Goal: Find specific page/section: Find specific page/section

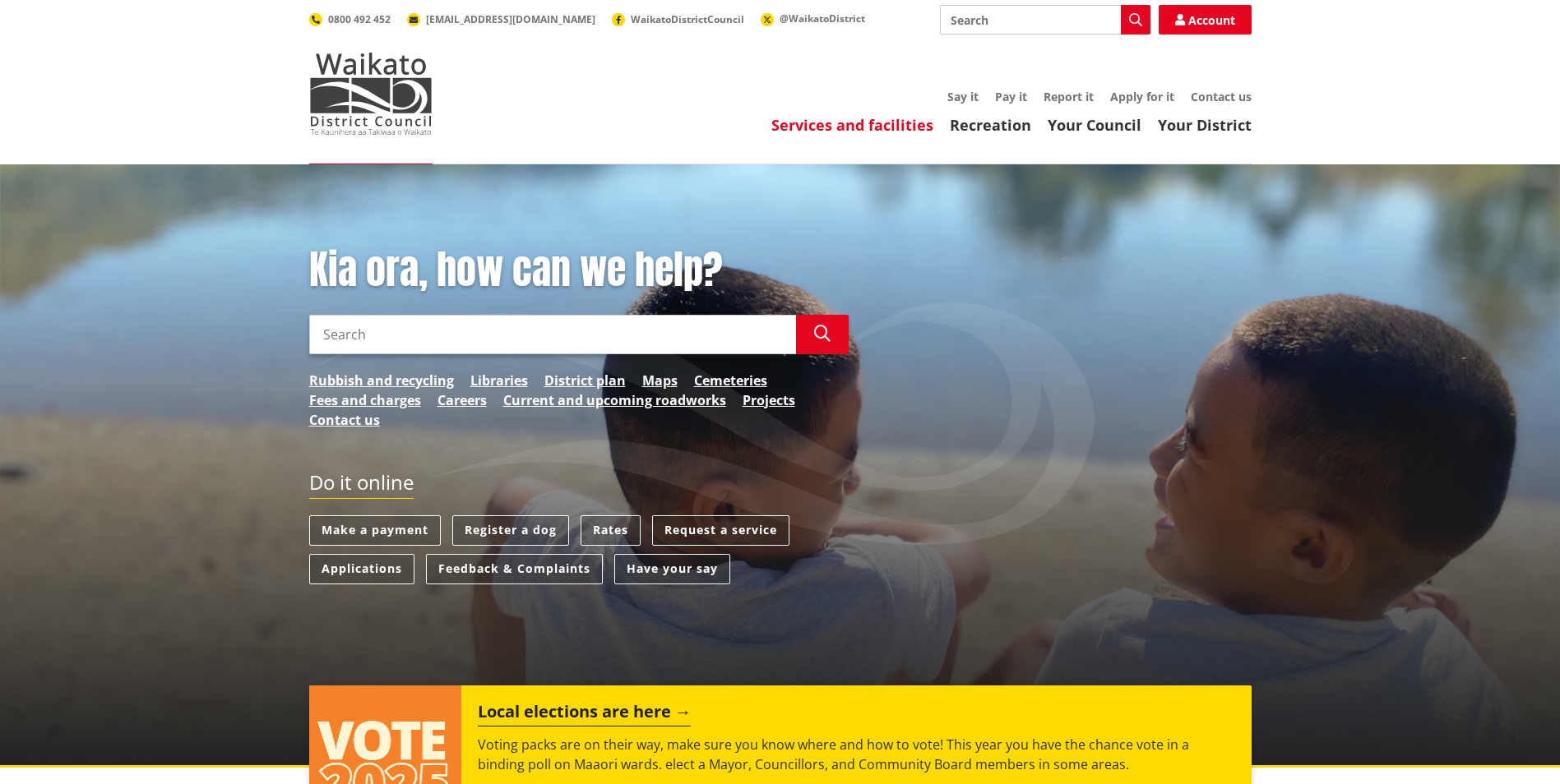
click at [871, 118] on link "Services and facilities" at bounding box center [852, 124] width 162 height 19
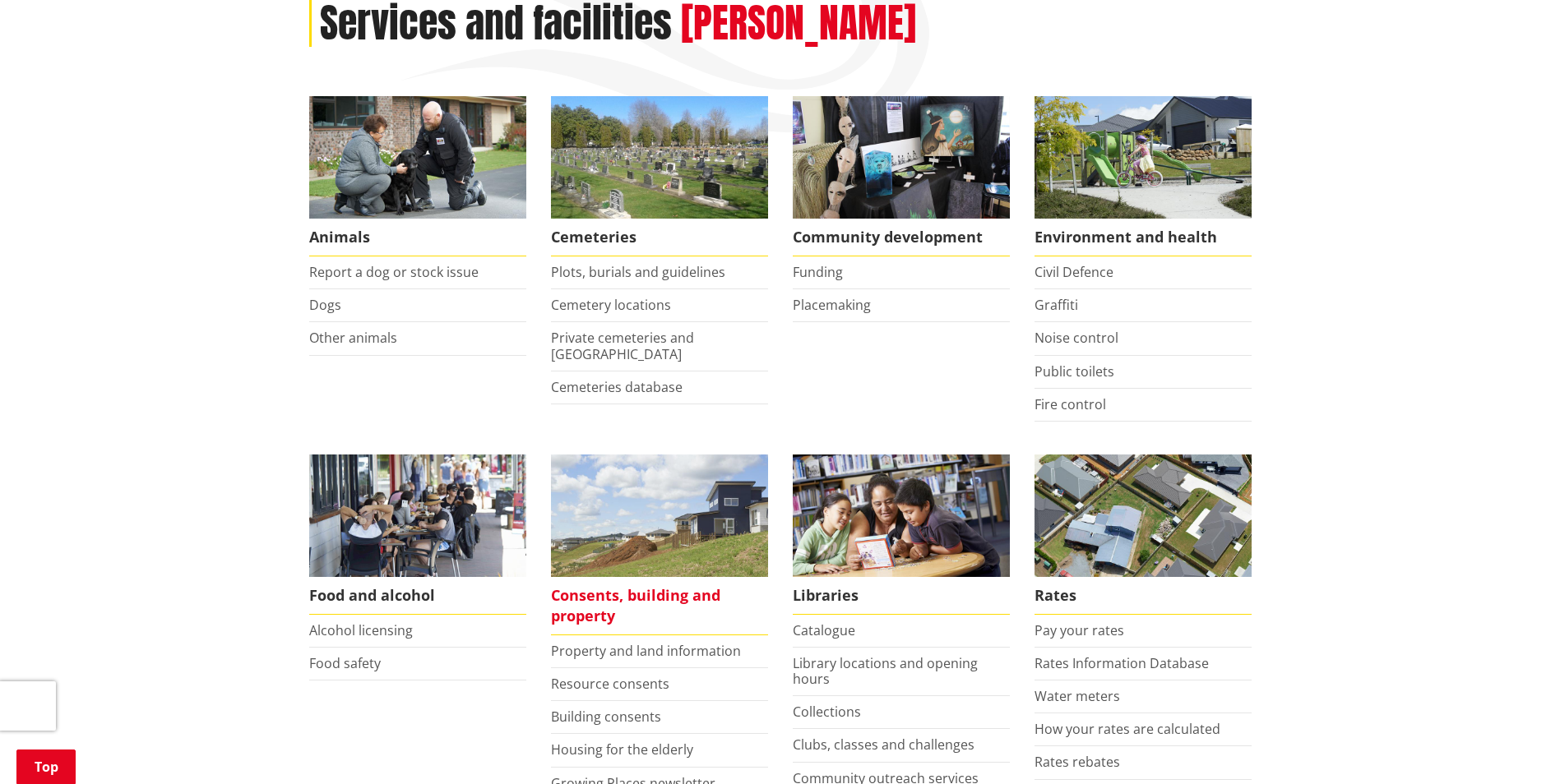
scroll to position [247, 0]
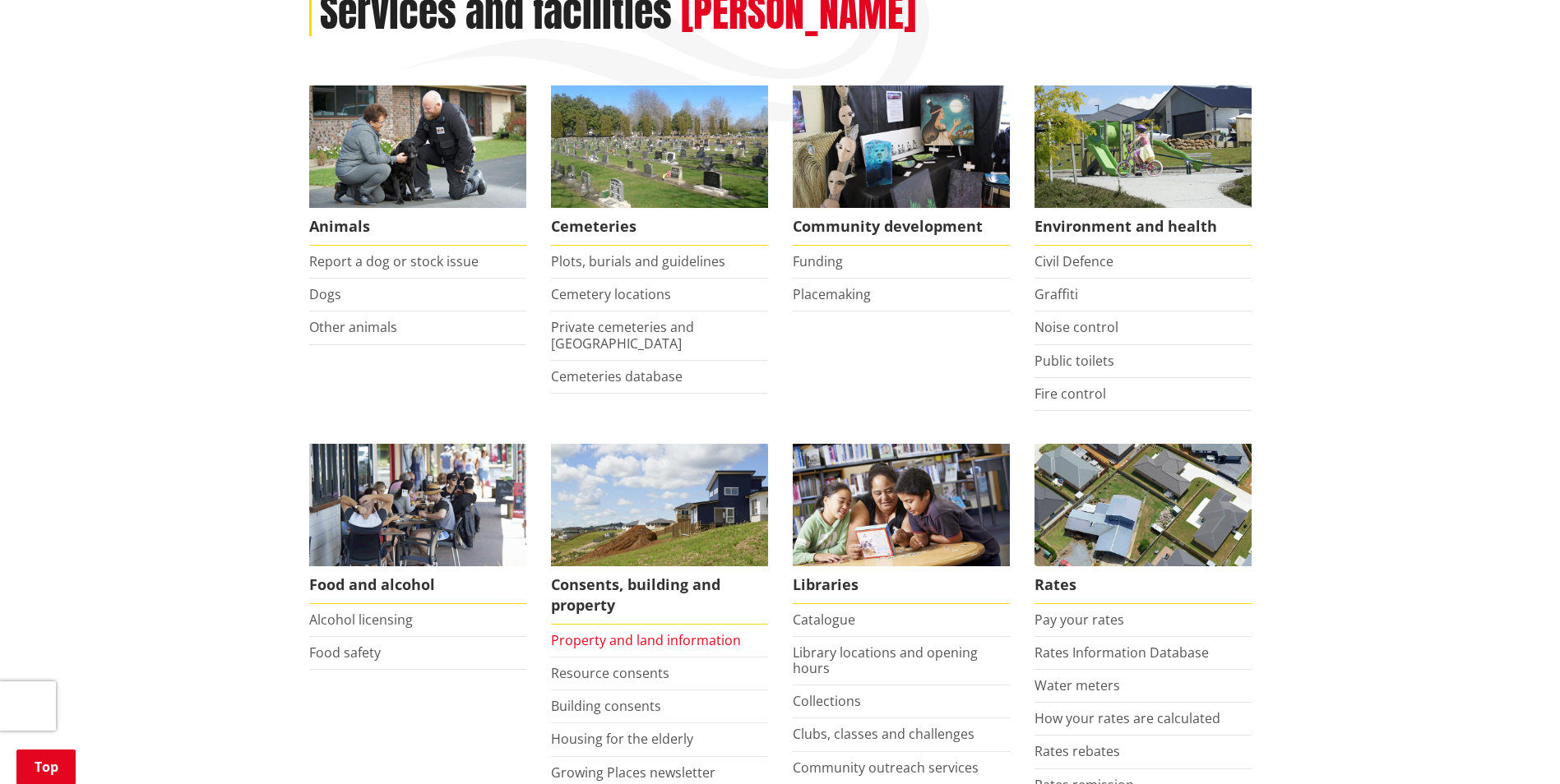
click at [603, 648] on link "Property and land information" at bounding box center [645, 640] width 190 height 19
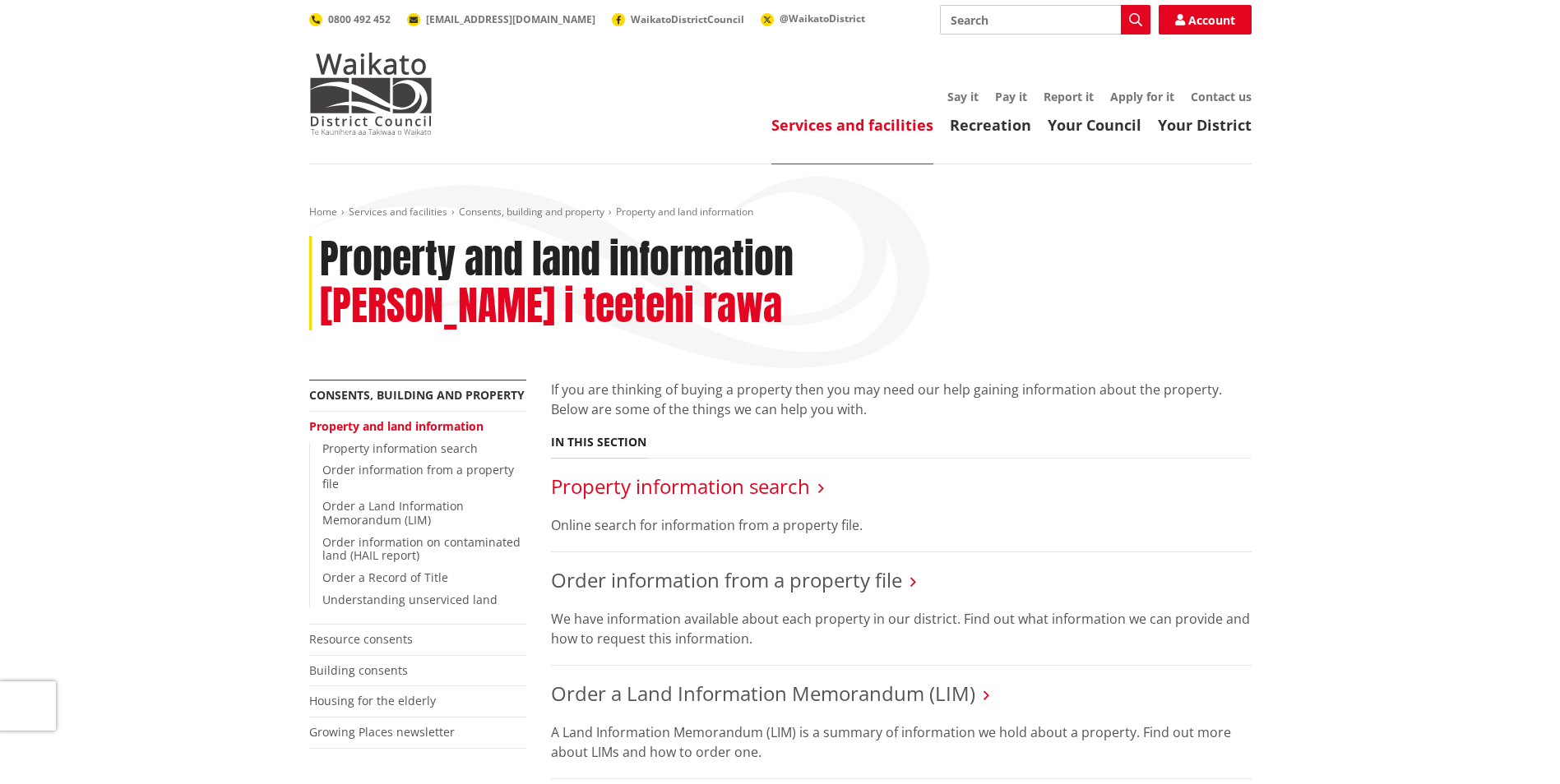
click at [657, 473] on link "Property information search" at bounding box center [680, 486] width 259 height 27
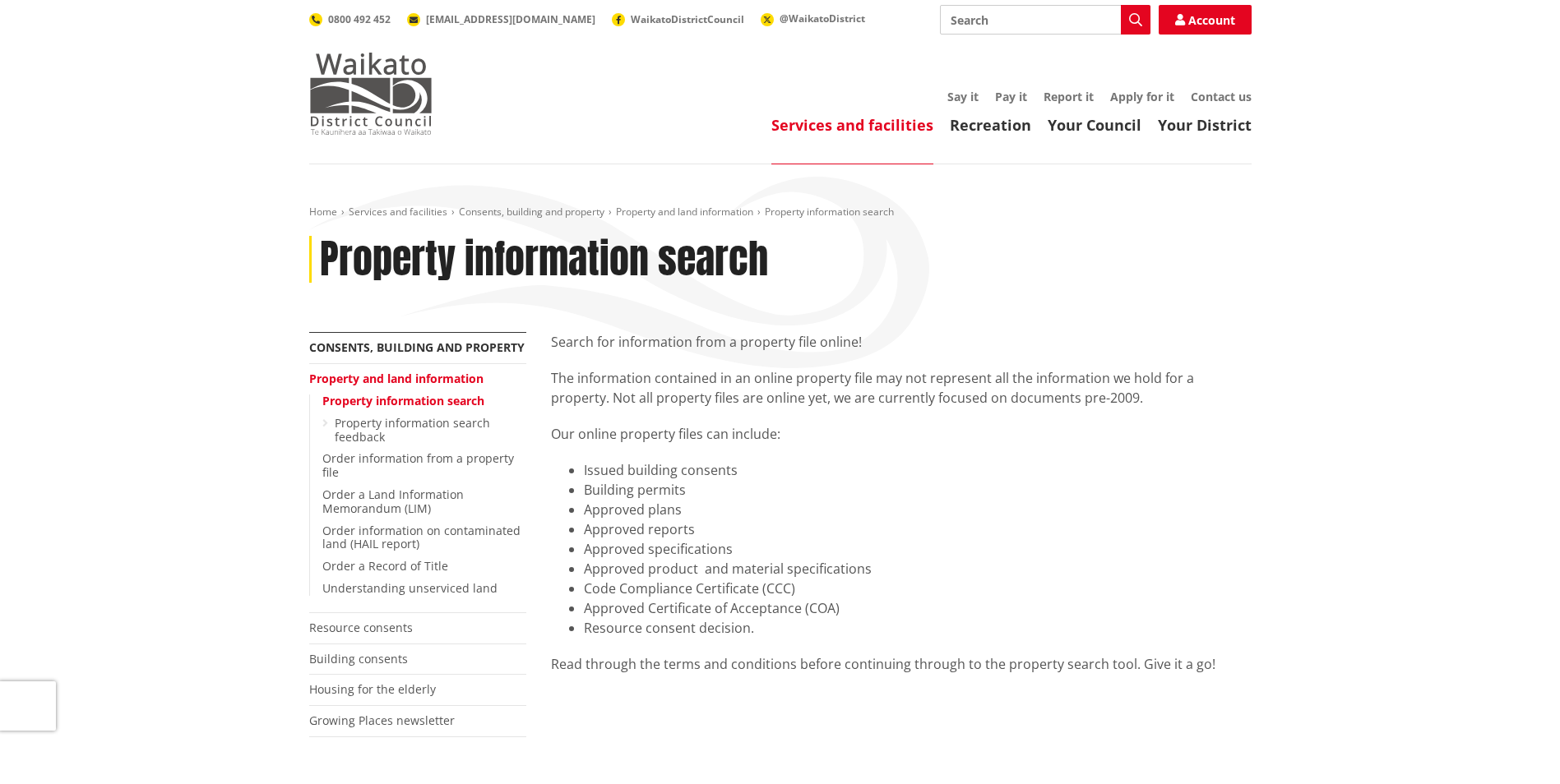
click at [329, 79] on img at bounding box center [371, 93] width 124 height 82
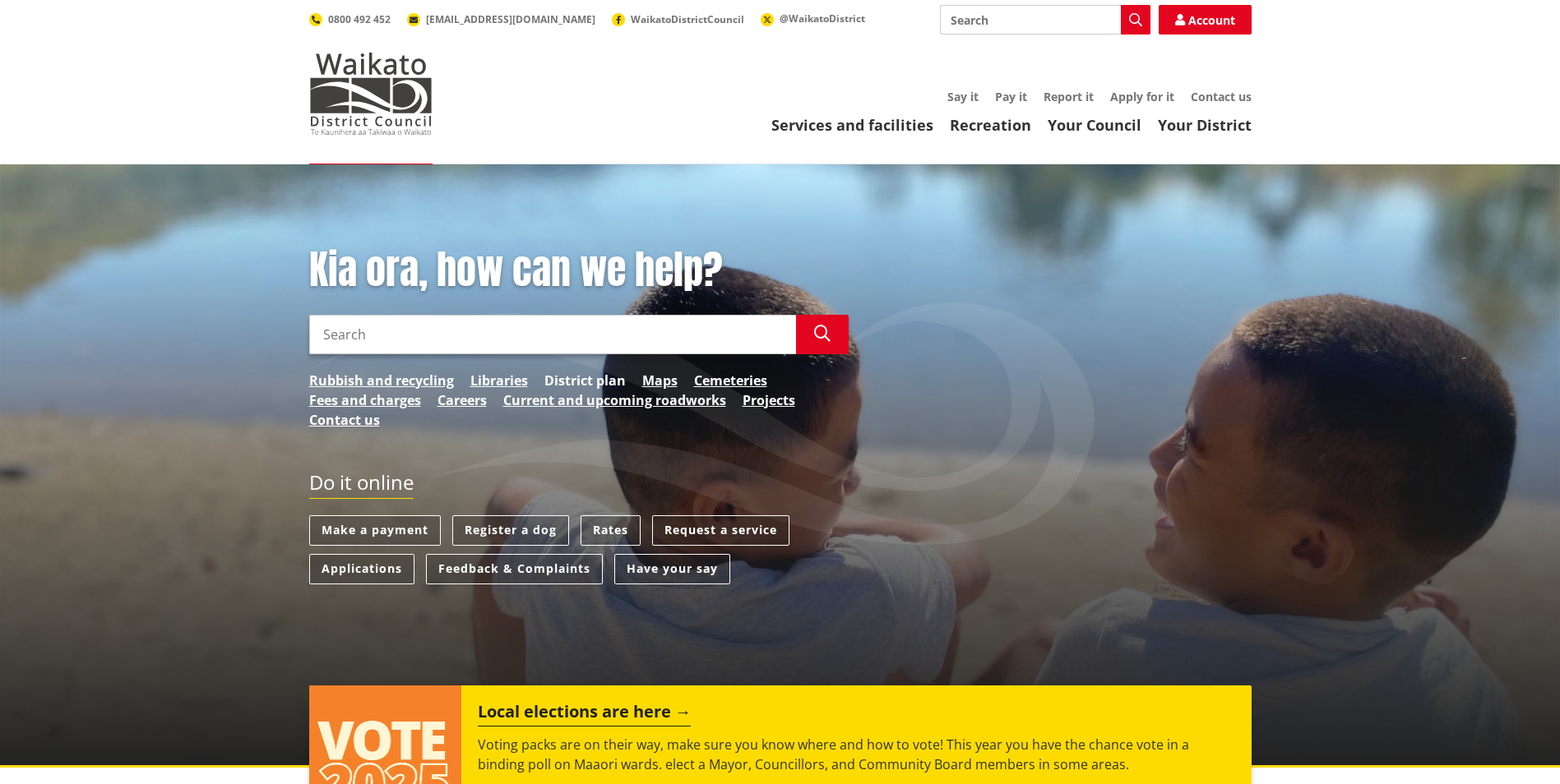
click at [620, 375] on link "District plan" at bounding box center [585, 380] width 81 height 19
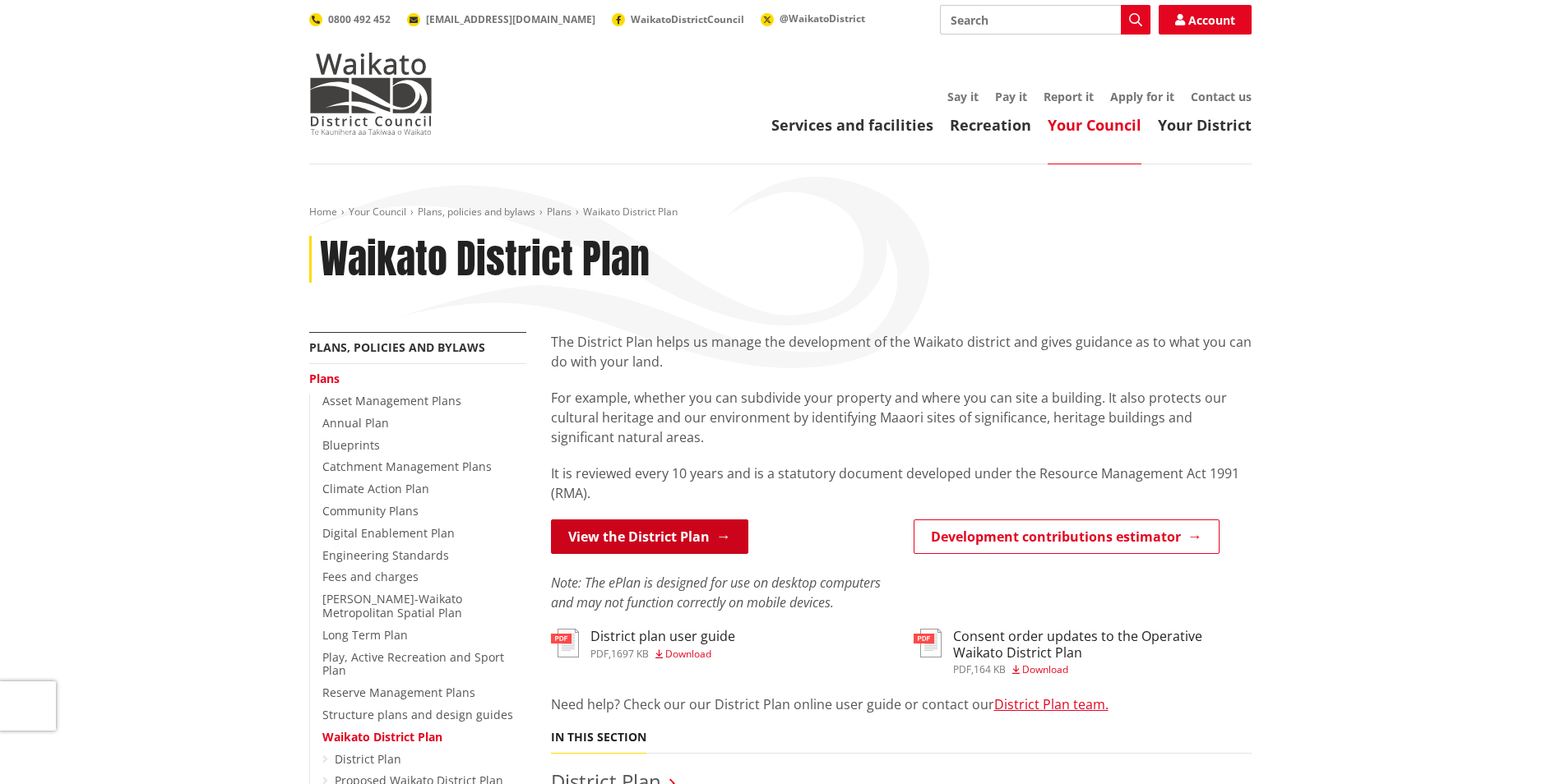
click at [720, 520] on link "View the District Plan" at bounding box center [649, 536] width 198 height 34
